Goal: Find specific page/section: Find specific page/section

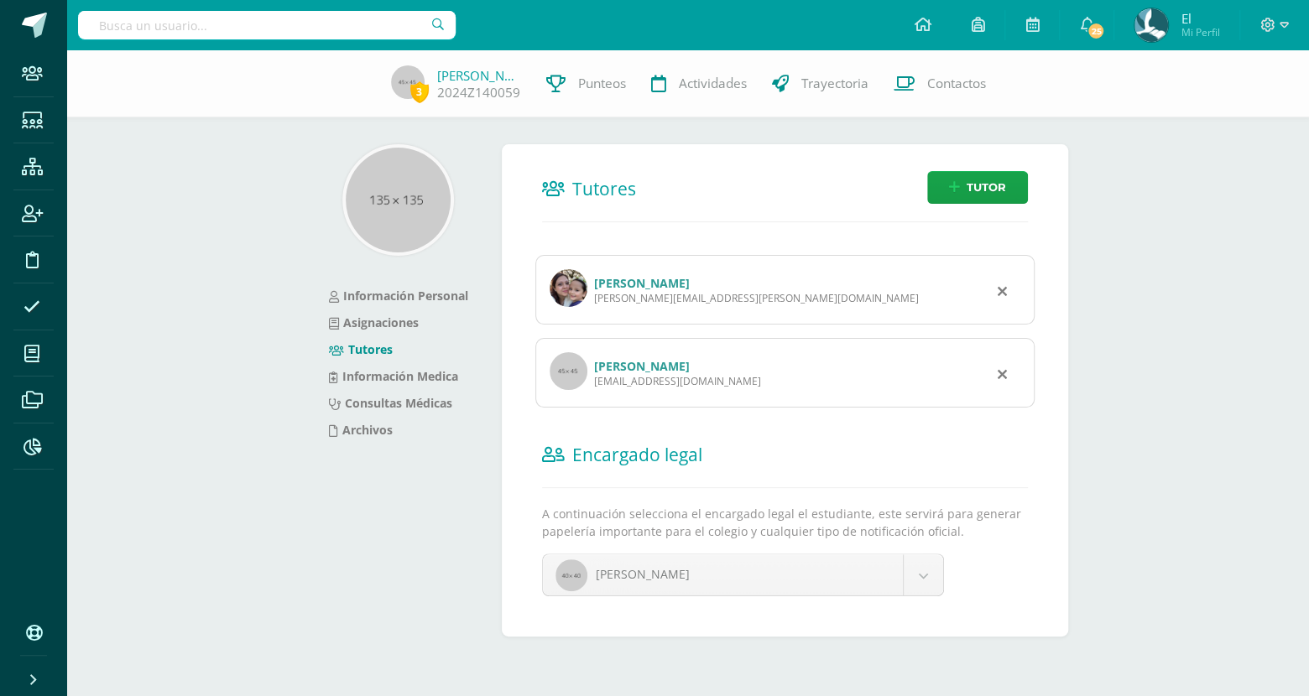
drag, startPoint x: 0, startPoint y: 0, endPoint x: 341, endPoint y: 49, distance: 345.0
click at [341, 49] on div at bounding box center [266, 25] width 377 height 50
drag, startPoint x: 337, startPoint y: 44, endPoint x: 326, endPoint y: 34, distance: 14.8
click at [326, 34] on div at bounding box center [266, 25] width 377 height 50
click at [326, 34] on input "c" at bounding box center [266, 25] width 377 height 29
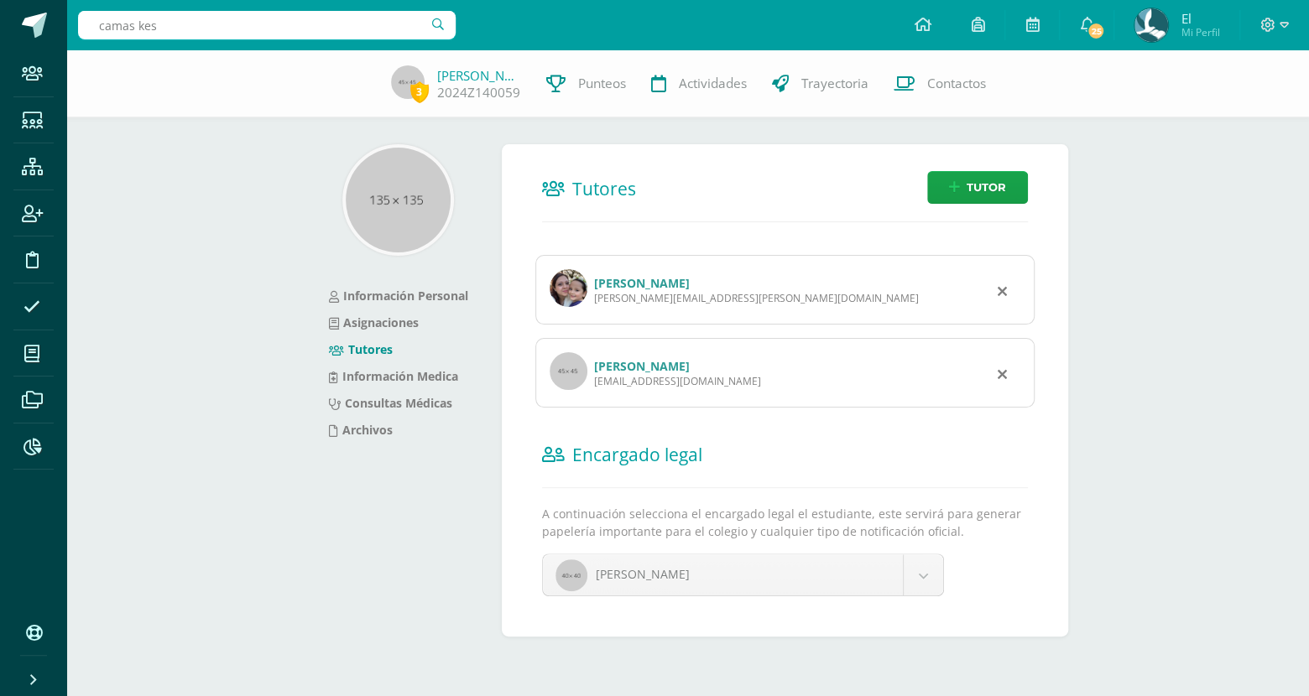
type input "camas kest"
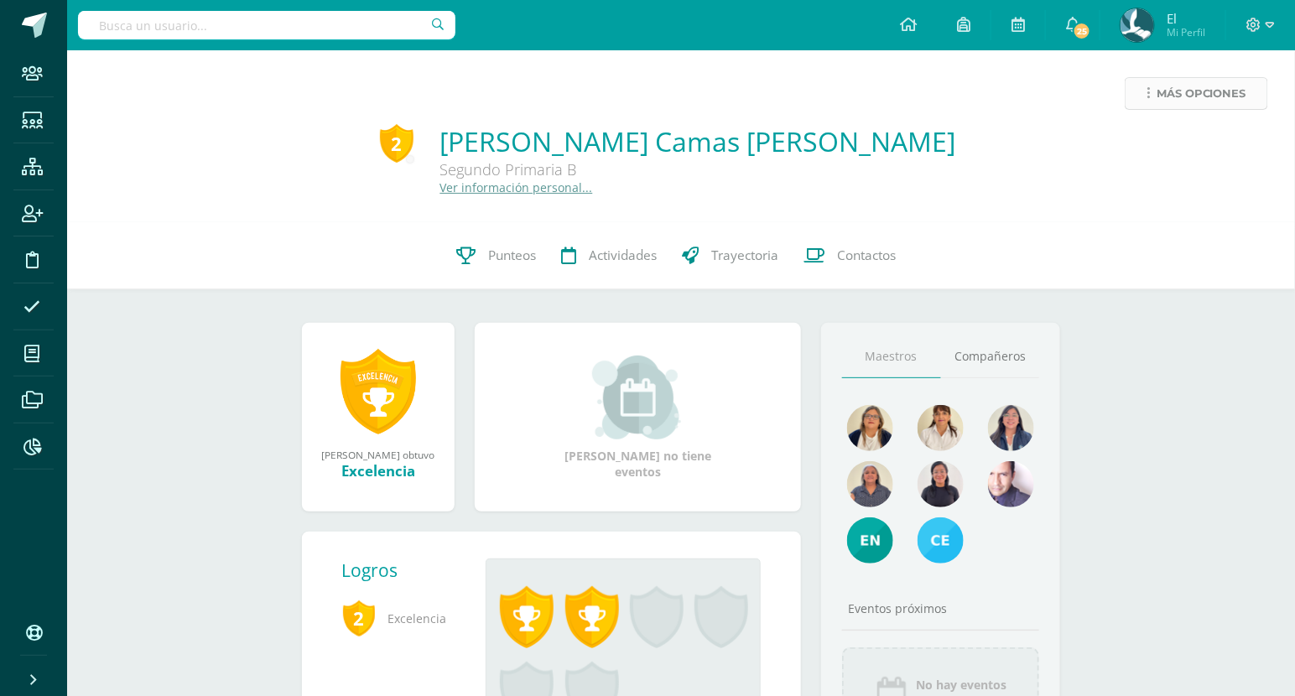
click at [1208, 88] on span "Más opciones" at bounding box center [1202, 93] width 90 height 31
click at [225, 345] on div "Más opciones 2 Mariel Alessandra Camas Kestler Segundo Primaria B Ver informaci…" at bounding box center [681, 439] width 1228 height 778
